Goal: Transaction & Acquisition: Purchase product/service

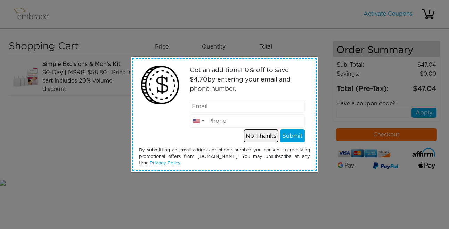
click at [266, 138] on button "No Thanks" at bounding box center [261, 136] width 35 height 13
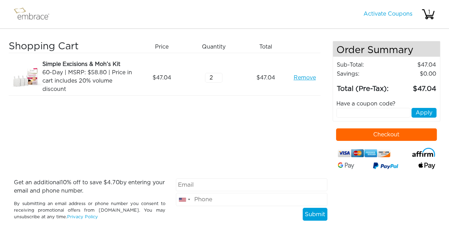
type input "2"
click at [220, 76] on input "2" at bounding box center [213, 78] width 17 height 10
click at [219, 155] on div "Shopping Cart Price Quantity Qty Total Simple Excisions & Moh’s Kit 60-Day | MS…" at bounding box center [171, 110] width 324 height 138
click at [392, 16] on link "Activate Coupons" at bounding box center [387, 14] width 49 height 6
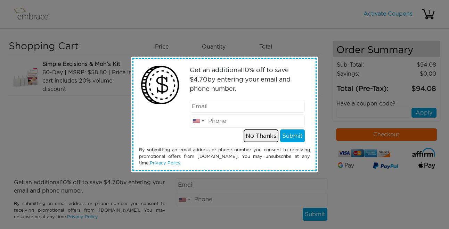
click at [260, 140] on button "No Thanks" at bounding box center [261, 136] width 35 height 13
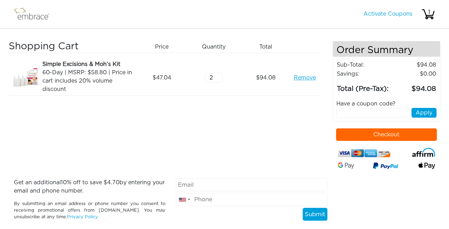
click at [351, 113] on input "text" at bounding box center [373, 113] width 74 height 10
type input "doublethefun"
click at [424, 113] on button "Apply" at bounding box center [423, 113] width 25 height 10
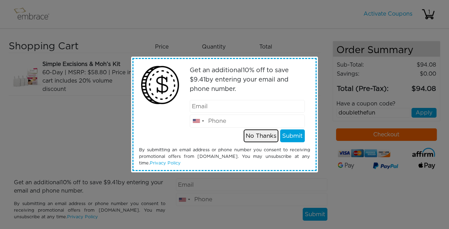
click at [263, 136] on button "No Thanks" at bounding box center [261, 136] width 35 height 13
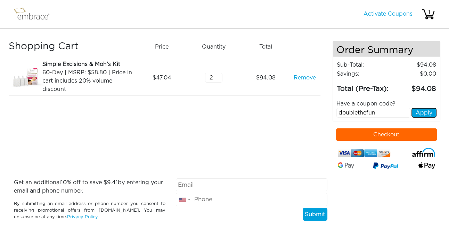
click at [422, 113] on button "Apply" at bounding box center [423, 113] width 25 height 10
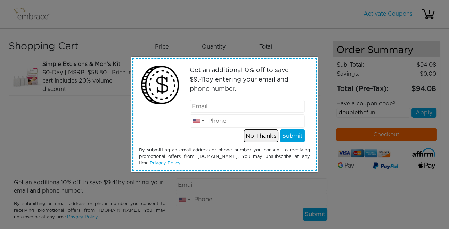
click at [265, 135] on button "No Thanks" at bounding box center [261, 136] width 35 height 13
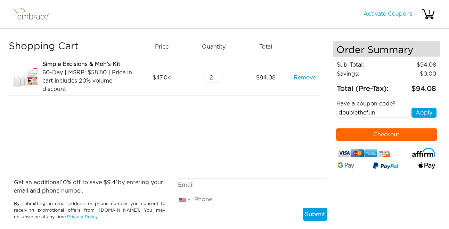
click at [378, 133] on button "Checkout" at bounding box center [386, 135] width 101 height 13
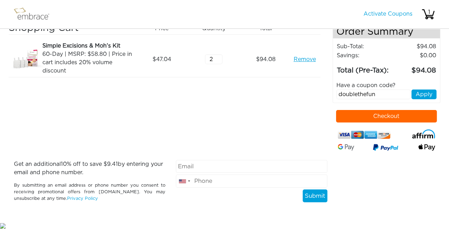
scroll to position [18, 0]
click at [219, 168] on input "email" at bounding box center [251, 166] width 151 height 13
type input "marin.mccutcheon@gmail.com"
type input "3108663016"
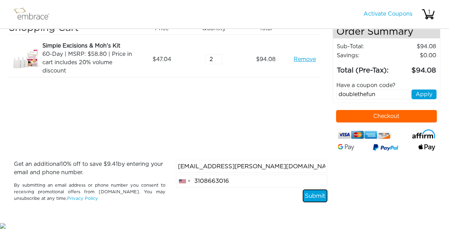
click at [319, 196] on button "Submit" at bounding box center [315, 196] width 25 height 13
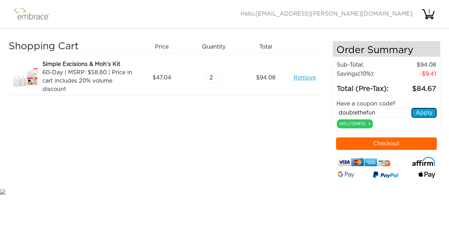
click at [419, 114] on button "Apply" at bounding box center [423, 113] width 25 height 10
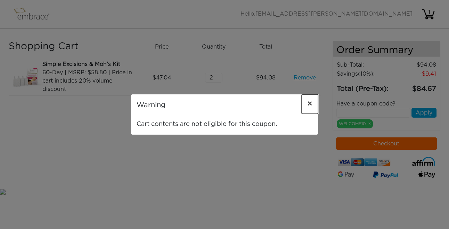
click at [309, 102] on span "×" at bounding box center [309, 104] width 5 height 8
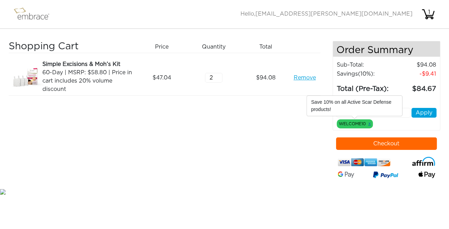
click at [369, 125] on link "x" at bounding box center [369, 124] width 2 height 6
click at [369, 123] on link "x" at bounding box center [369, 124] width 2 height 6
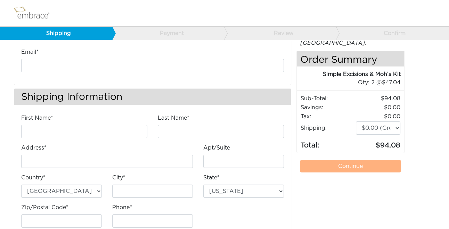
scroll to position [54, 0]
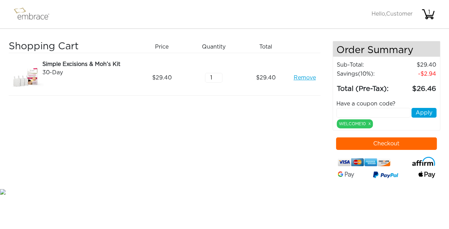
click at [391, 113] on input "text" at bounding box center [373, 113] width 74 height 10
click at [218, 76] on input "2" at bounding box center [213, 78] width 17 height 10
click at [218, 76] on input "3" at bounding box center [213, 78] width 17 height 10
type input "4"
click at [218, 76] on input "4" at bounding box center [213, 78] width 17 height 10
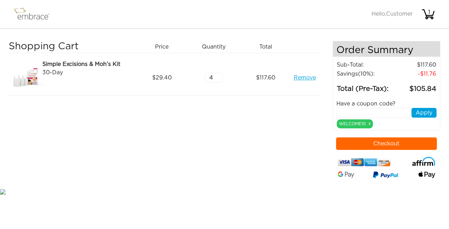
click at [372, 113] on input "text" at bounding box center [373, 113] width 74 height 10
type input "doublethefun"
click at [425, 112] on button "Apply" at bounding box center [423, 113] width 25 height 10
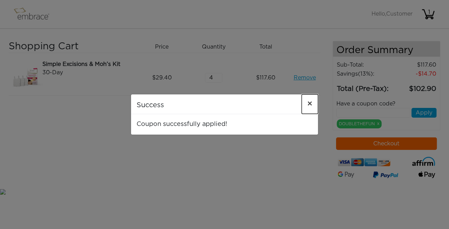
click at [310, 102] on span "×" at bounding box center [309, 104] width 5 height 8
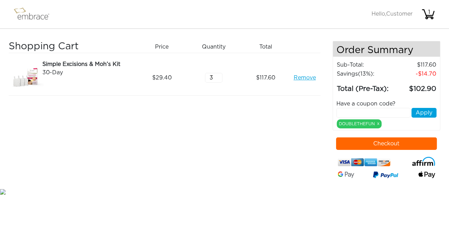
click at [219, 80] on input "3" at bounding box center [213, 78] width 17 height 10
type input "2"
click at [219, 80] on input "2" at bounding box center [213, 78] width 17 height 10
click at [215, 134] on div "Shopping Cart Price Quantity Qty Total Simple Excisions & Moh’s Kit 30-Day Remo…" at bounding box center [171, 114] width 324 height 147
click at [28, 19] on img at bounding box center [34, 14] width 45 height 17
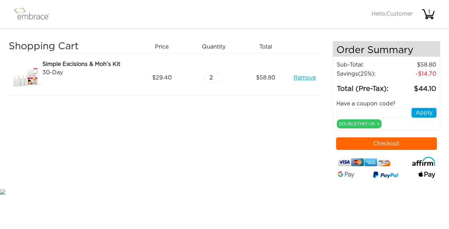
click at [25, 23] on nav "Activate Coupons Hello, Customer 1" at bounding box center [224, 14] width 449 height 29
click at [25, 19] on img at bounding box center [34, 14] width 45 height 17
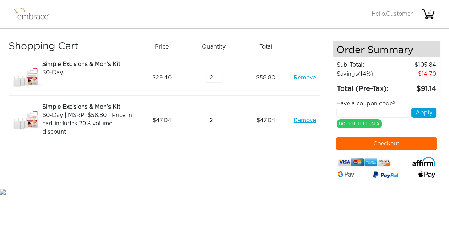
click at [219, 118] on input "2" at bounding box center [213, 121] width 17 height 10
type input "1"
click at [220, 124] on input "1" at bounding box center [213, 121] width 17 height 10
click at [396, 143] on button "Checkout" at bounding box center [386, 144] width 101 height 13
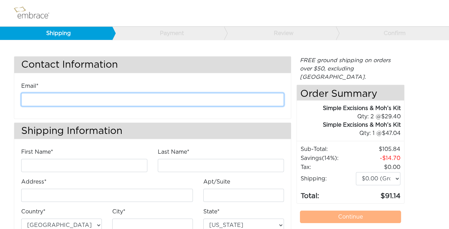
click at [45, 100] on input "email" at bounding box center [152, 99] width 263 height 13
type input "[EMAIL_ADDRESS][PERSON_NAME][DOMAIN_NAME]"
type input "[PERSON_NAME]"
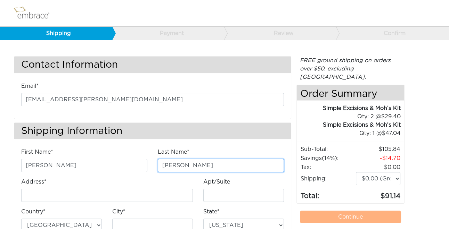
type input "[STREET_ADDRESS]"
type input "Apt B"
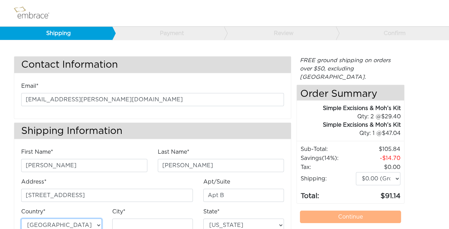
type input "[GEOGRAPHIC_DATA]"
select select "CA"
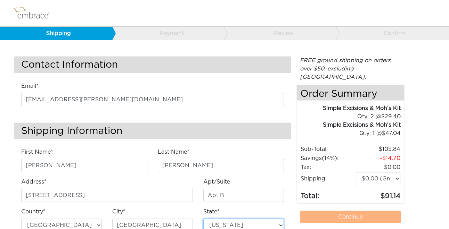
type input "90291"
type input "3108663016"
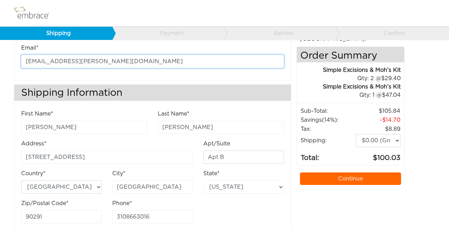
scroll to position [54, 0]
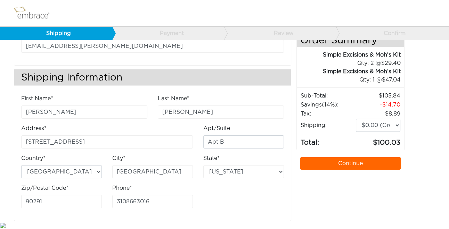
click at [337, 157] on link "Continue" at bounding box center [350, 163] width 101 height 13
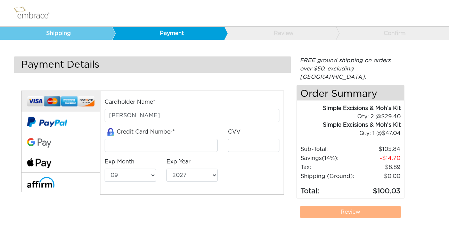
select select "9"
select select "2027"
click at [131, 143] on input "tel" at bounding box center [161, 145] width 113 height 13
type input "4147342078351360"
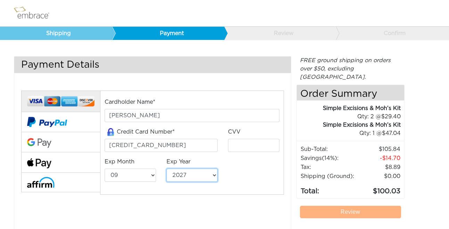
select select "2029"
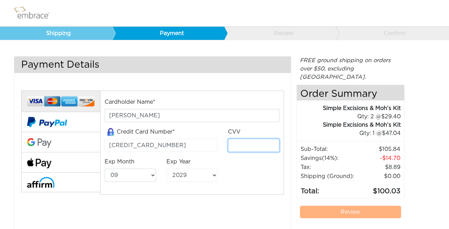
click at [252, 147] on input "tel" at bounding box center [253, 145] width 51 height 13
type input "343"
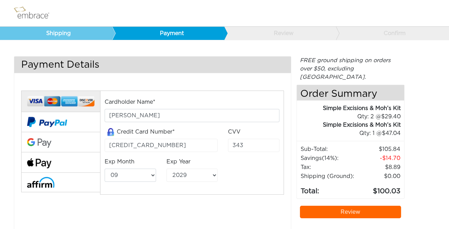
click at [268, 213] on div "Cardholder Name* Marin McCutcheon Credit Card Number* 4147342078351360 CVV 343 …" at bounding box center [152, 152] width 273 height 141
click at [368, 206] on link "Review" at bounding box center [350, 212] width 101 height 13
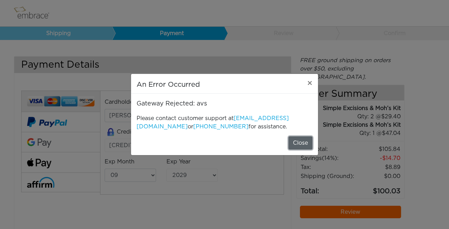
click at [301, 141] on button "Close" at bounding box center [300, 143] width 24 height 13
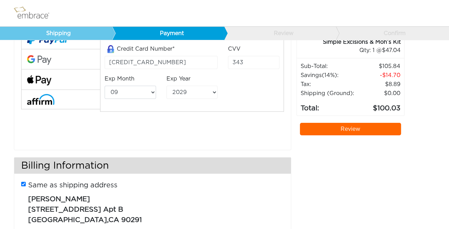
scroll to position [110, 0]
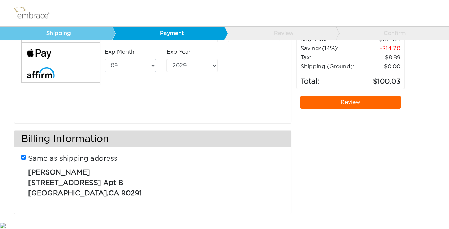
click at [23, 158] on input "Same as shipping address" at bounding box center [23, 157] width 5 height 5
checkbox input "false"
select select "AL"
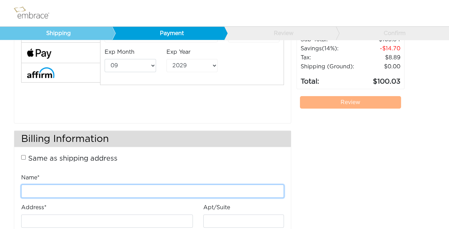
click at [43, 190] on input "Name*" at bounding box center [152, 191] width 263 height 13
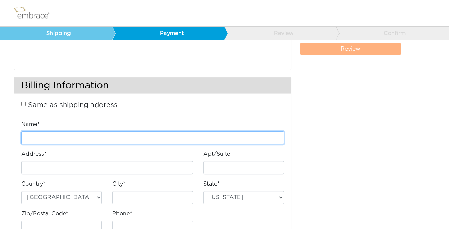
scroll to position [163, 0]
type input "[PERSON_NAME]"
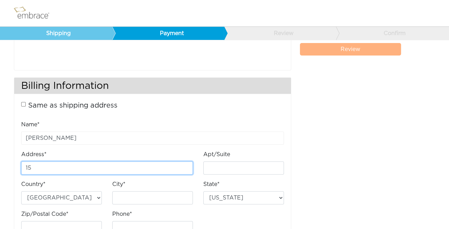
type input "151 N Williams Ave"
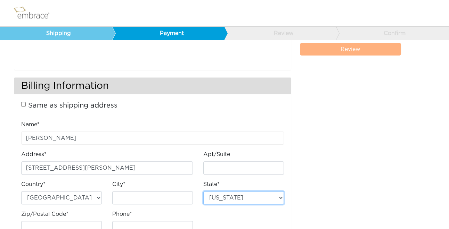
select select "OR"
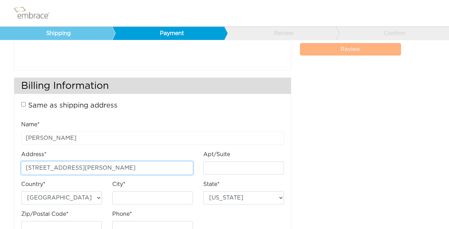
scroll to position [189, 0]
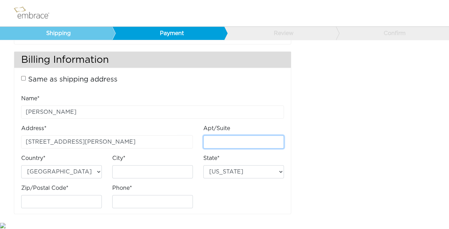
click at [213, 144] on input "Apt/Suite" at bounding box center [243, 141] width 81 height 13
type input "401"
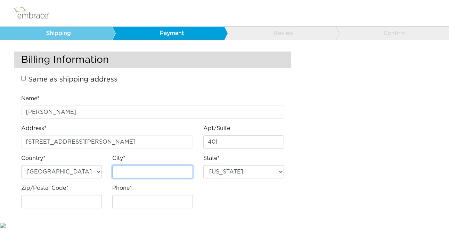
click at [133, 172] on input "City*" at bounding box center [152, 171] width 81 height 13
type input "Klamath Falls"
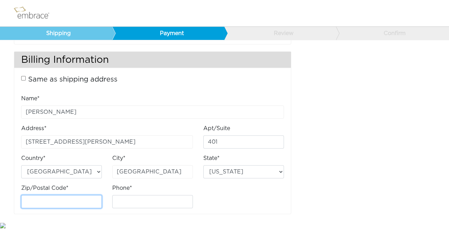
click at [67, 200] on input "Zip/Postal Code*" at bounding box center [61, 201] width 81 height 13
type input "97601"
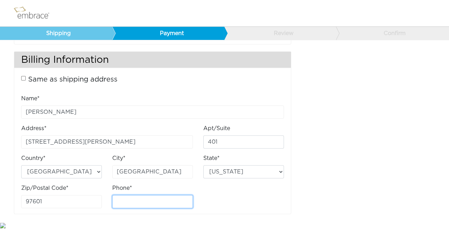
click at [121, 201] on input "Phone*" at bounding box center [152, 201] width 81 height 13
type input "3108663016"
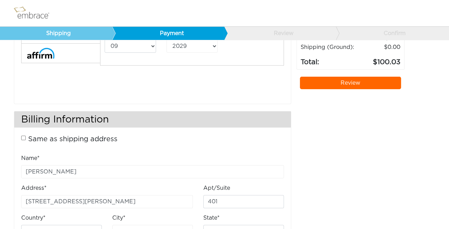
scroll to position [127, 0]
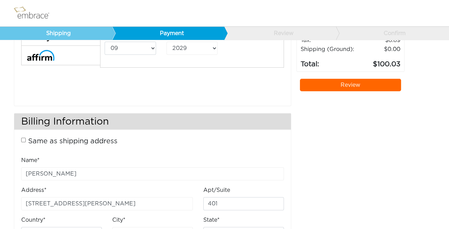
click at [343, 79] on link "Review" at bounding box center [350, 85] width 101 height 13
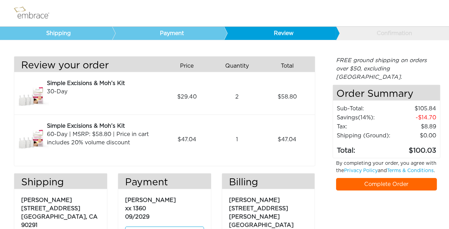
click at [212, 211] on div "Payment Marin McCutcheon xx 1360 09/2029 Edit" at bounding box center [165, 221] width 104 height 97
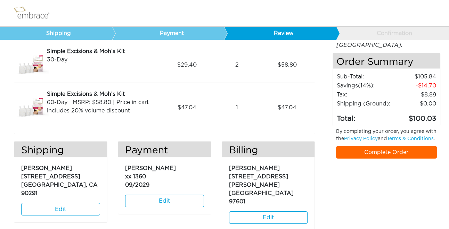
scroll to position [32, 0]
click at [389, 150] on link "Complete Order" at bounding box center [386, 152] width 101 height 13
